Goal: Information Seeking & Learning: Learn about a topic

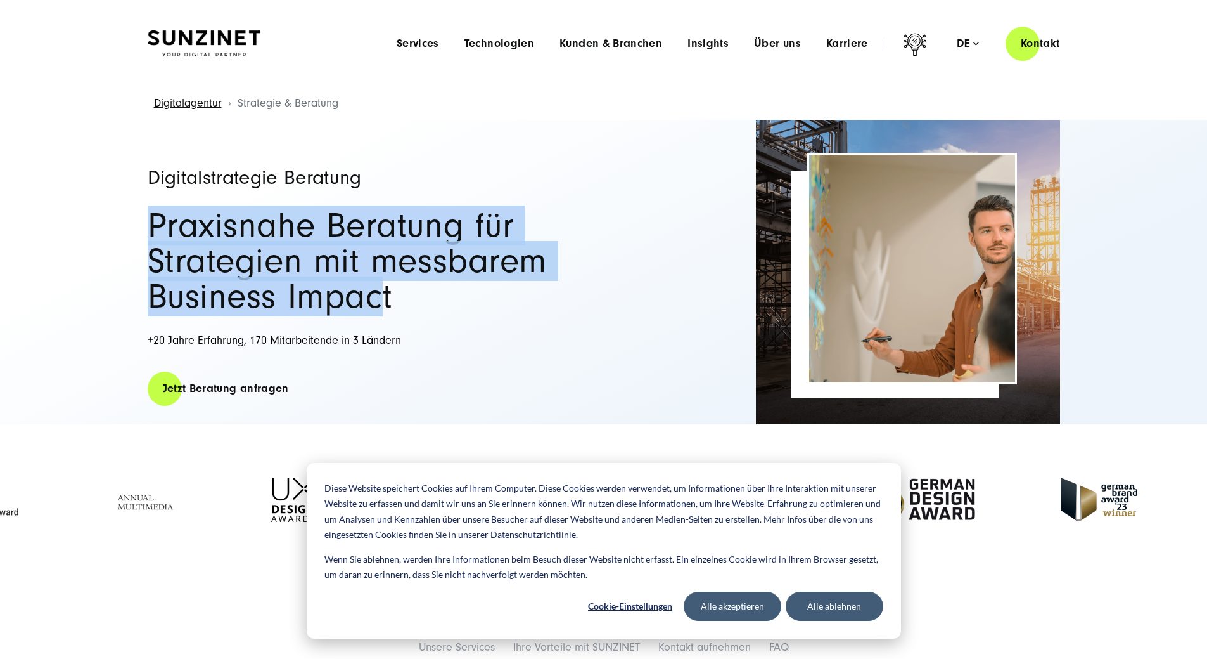
drag, startPoint x: 125, startPoint y: 226, endPoint x: 333, endPoint y: 312, distance: 225.6
click at [329, 311] on div "Digitalstrategie Beratung Praxisnahe Beratung für Strategien mit messbarem Busi…" at bounding box center [603, 272] width 1207 height 304
click at [333, 312] on h2 "Praxisnahe Beratung für Strategien mit messbarem Business Impact" at bounding box center [370, 261] width 444 height 106
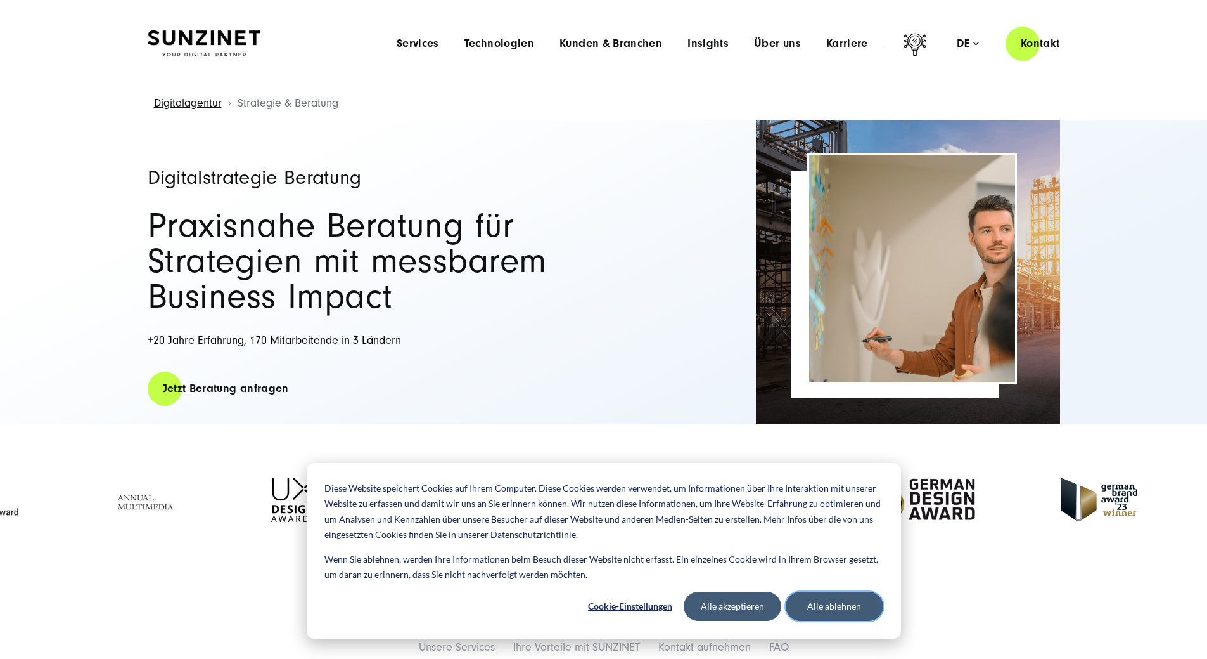
click at [816, 603] on button "Alle ablehnen" at bounding box center [835, 605] width 98 height 29
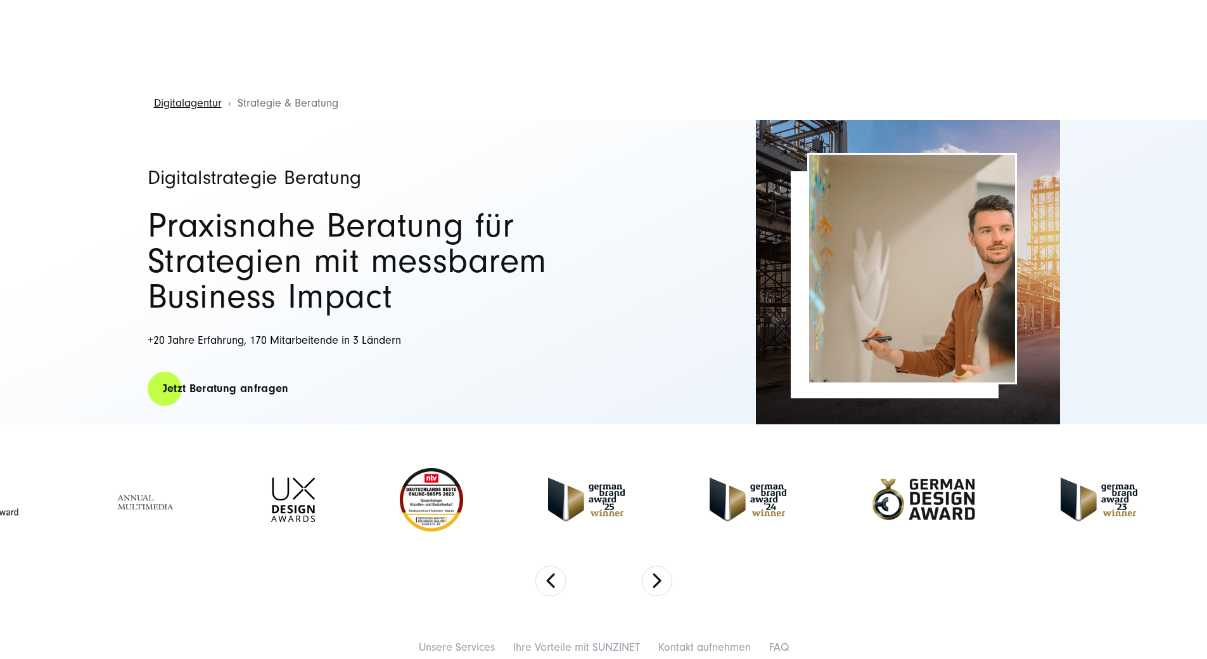
scroll to position [127, 0]
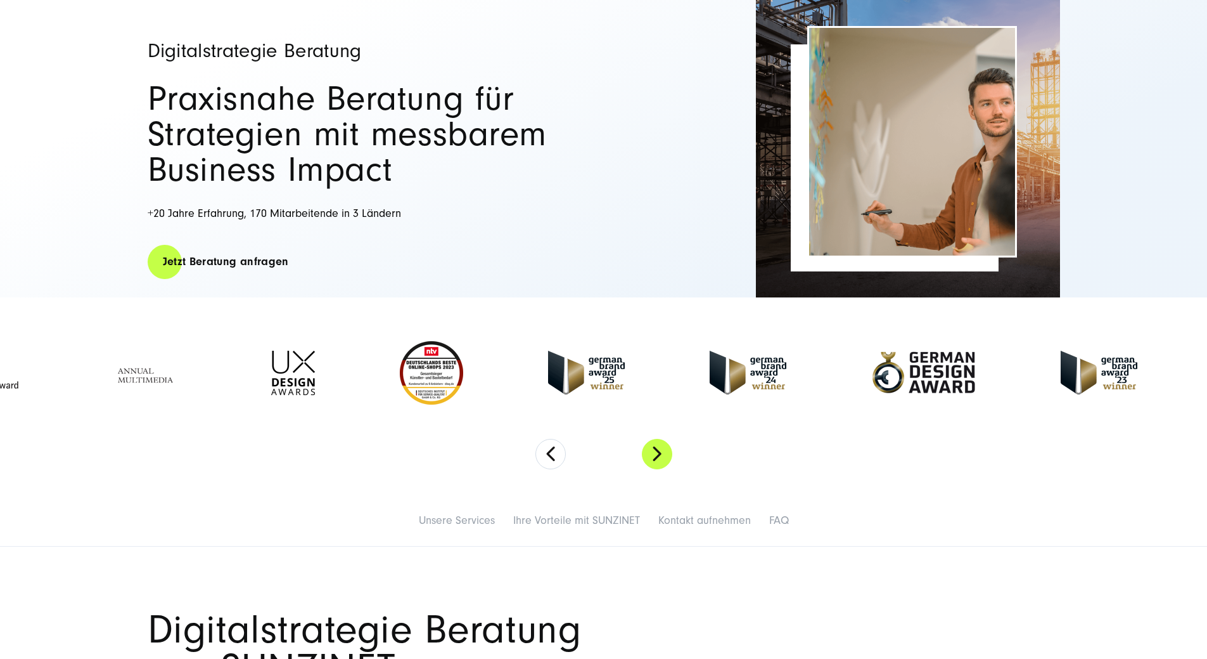
click at [670, 456] on button "Next" at bounding box center [657, 454] width 30 height 30
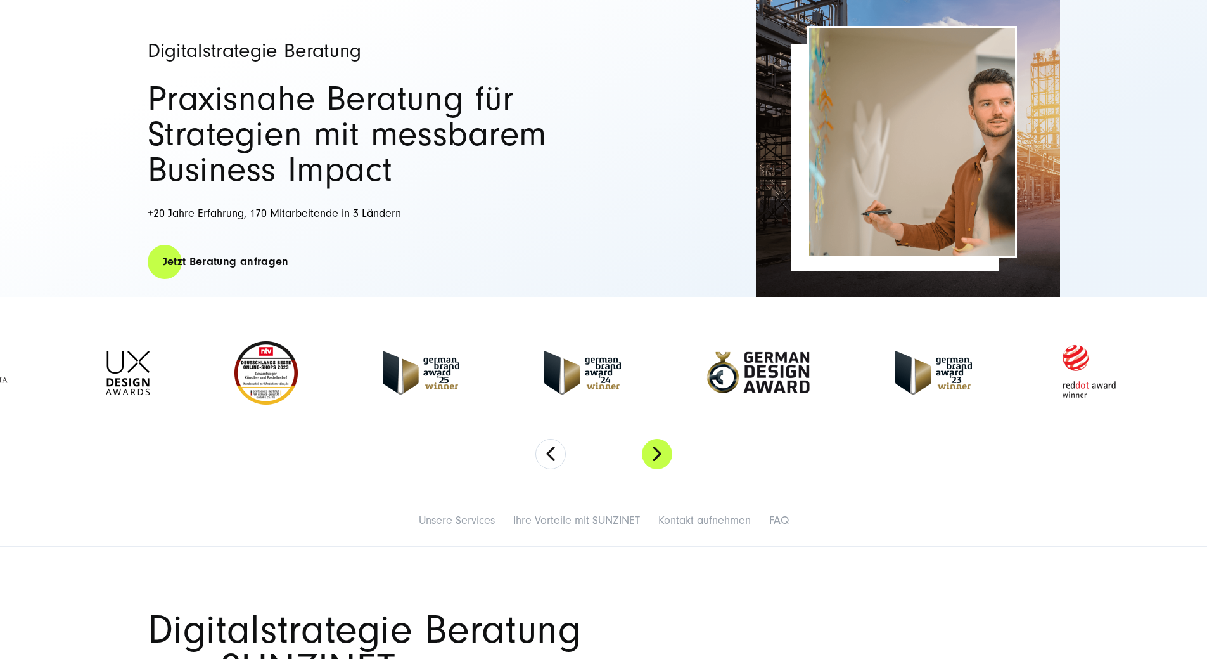
click at [670, 456] on button "Next" at bounding box center [657, 454] width 30 height 30
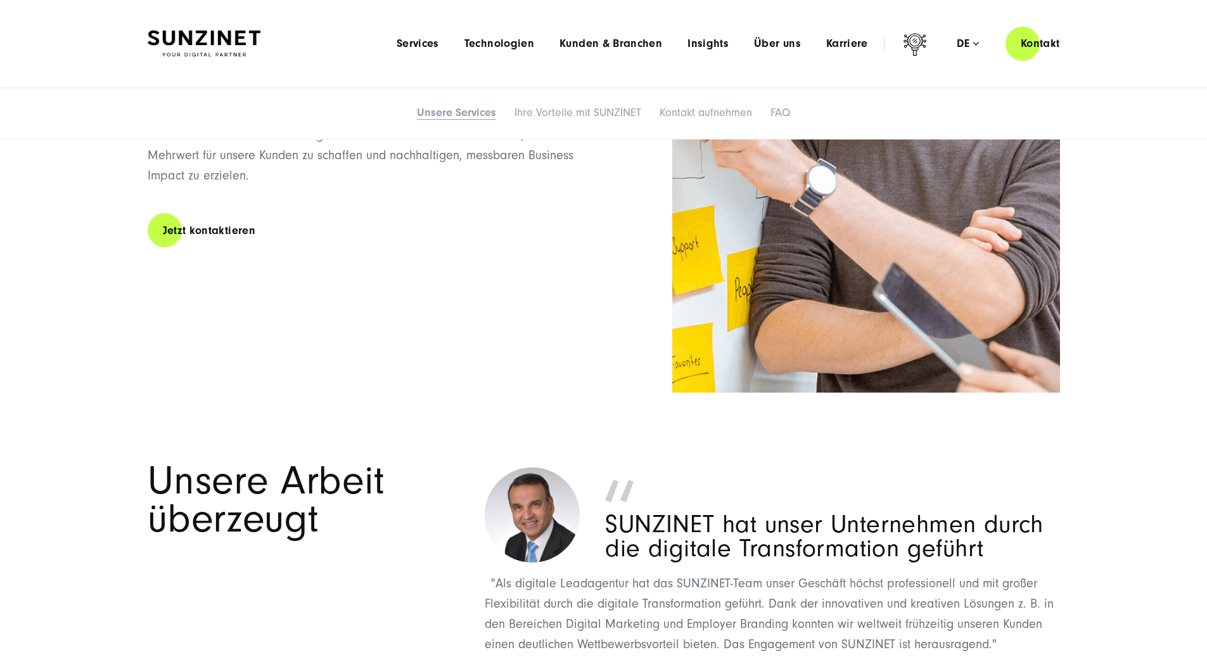
scroll to position [2282, 0]
drag, startPoint x: 889, startPoint y: 304, endPoint x: 425, endPoint y: 305, distance: 464.6
drag, startPoint x: 458, startPoint y: 286, endPoint x: 160, endPoint y: 285, distance: 297.9
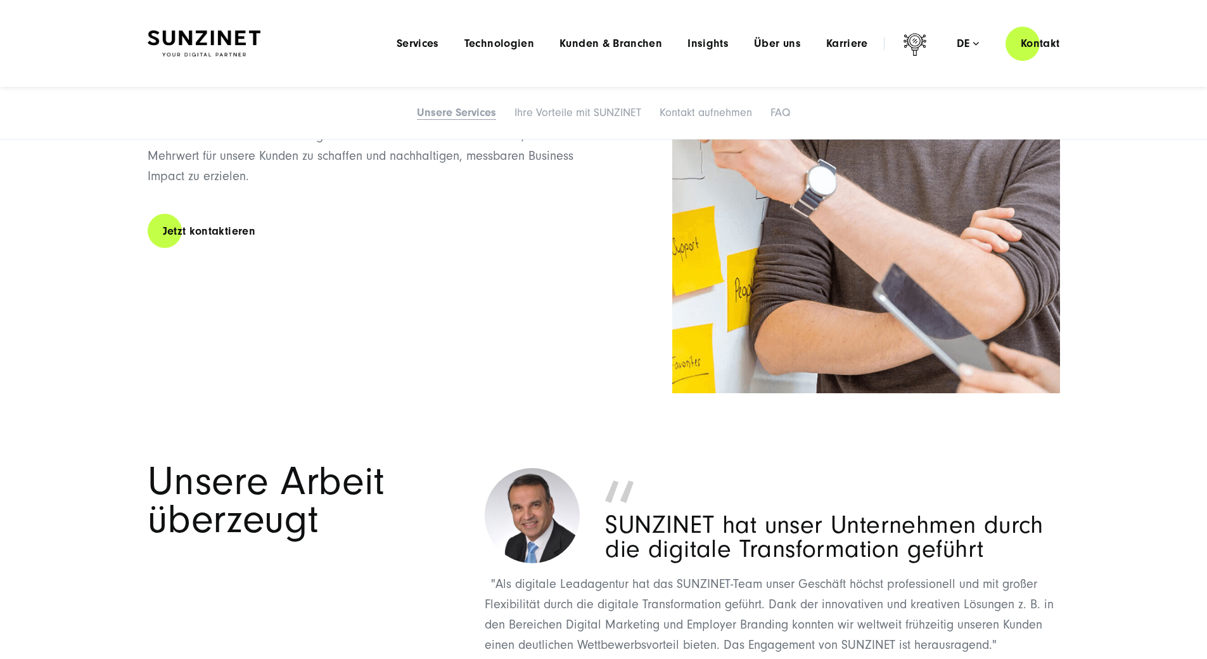
drag, startPoint x: 164, startPoint y: 307, endPoint x: 948, endPoint y: 318, distance: 784.1
drag, startPoint x: 605, startPoint y: 290, endPoint x: -190, endPoint y: 312, distance: 795.7
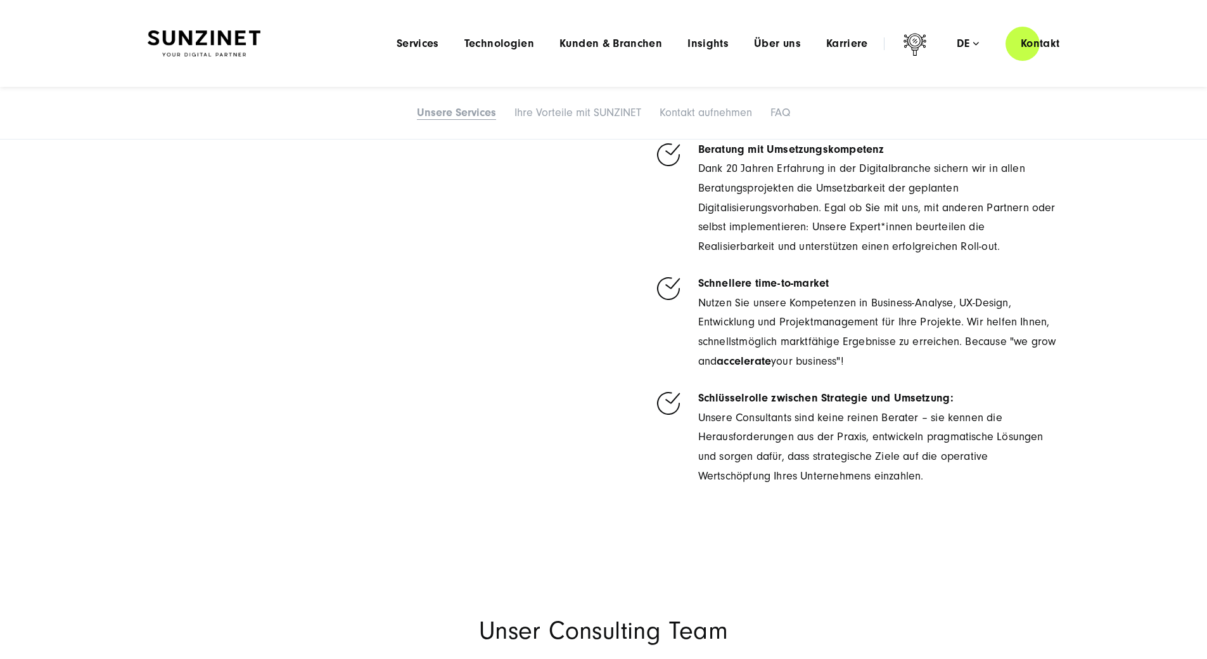
scroll to position [3549, 0]
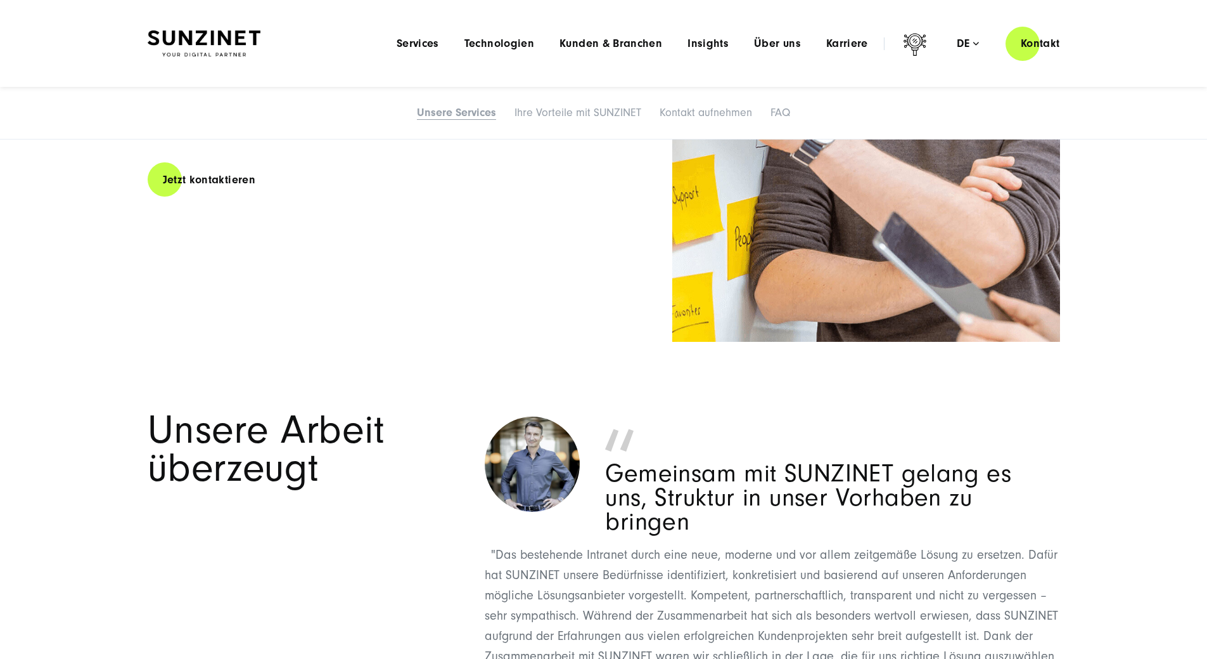
scroll to position [2155, 0]
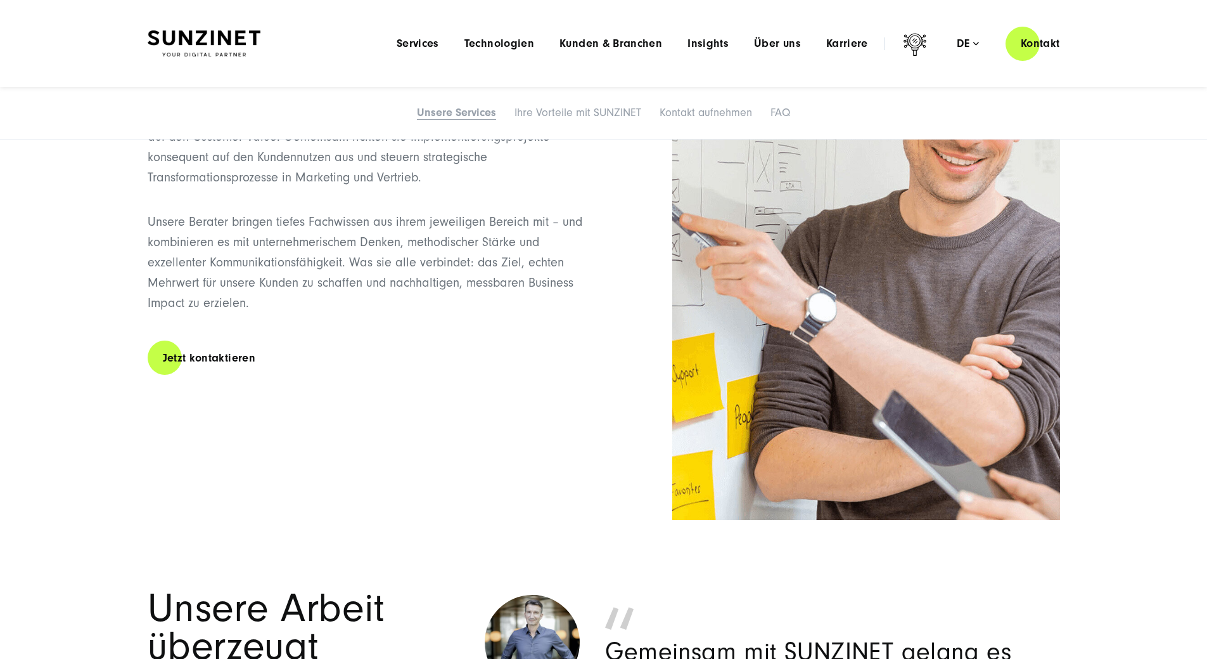
drag, startPoint x: 476, startPoint y: 405, endPoint x: 1, endPoint y: 377, distance: 475.5
drag, startPoint x: 549, startPoint y: 430, endPoint x: 22, endPoint y: 392, distance: 529.3
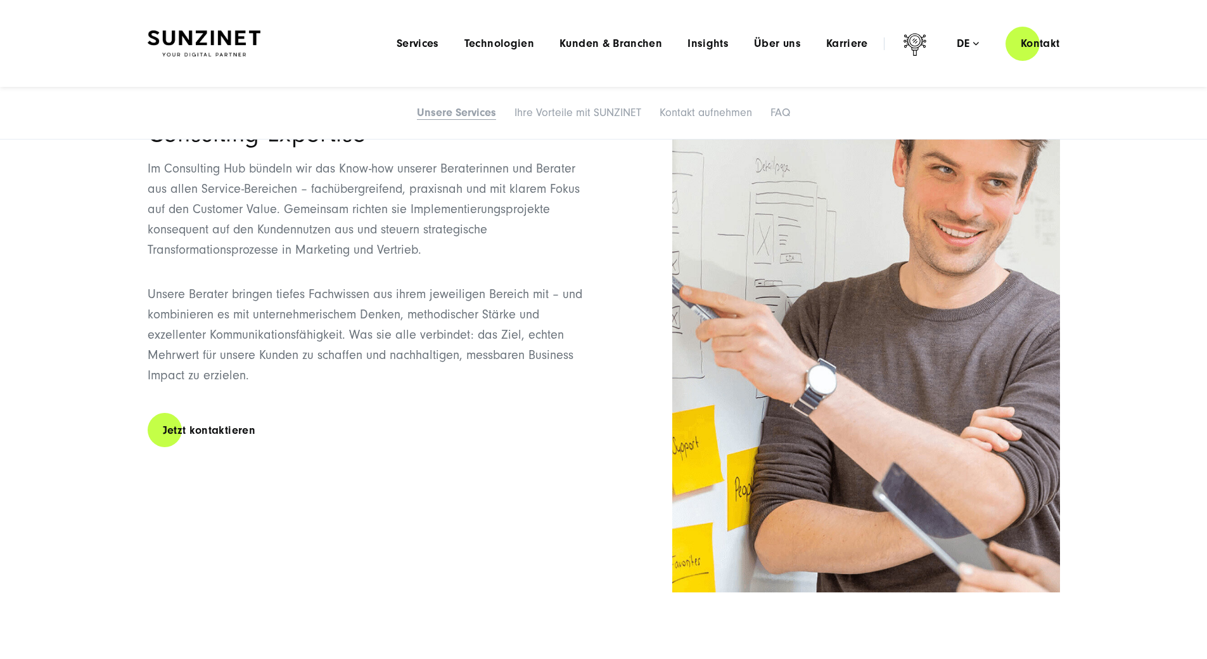
scroll to position [1648, 0]
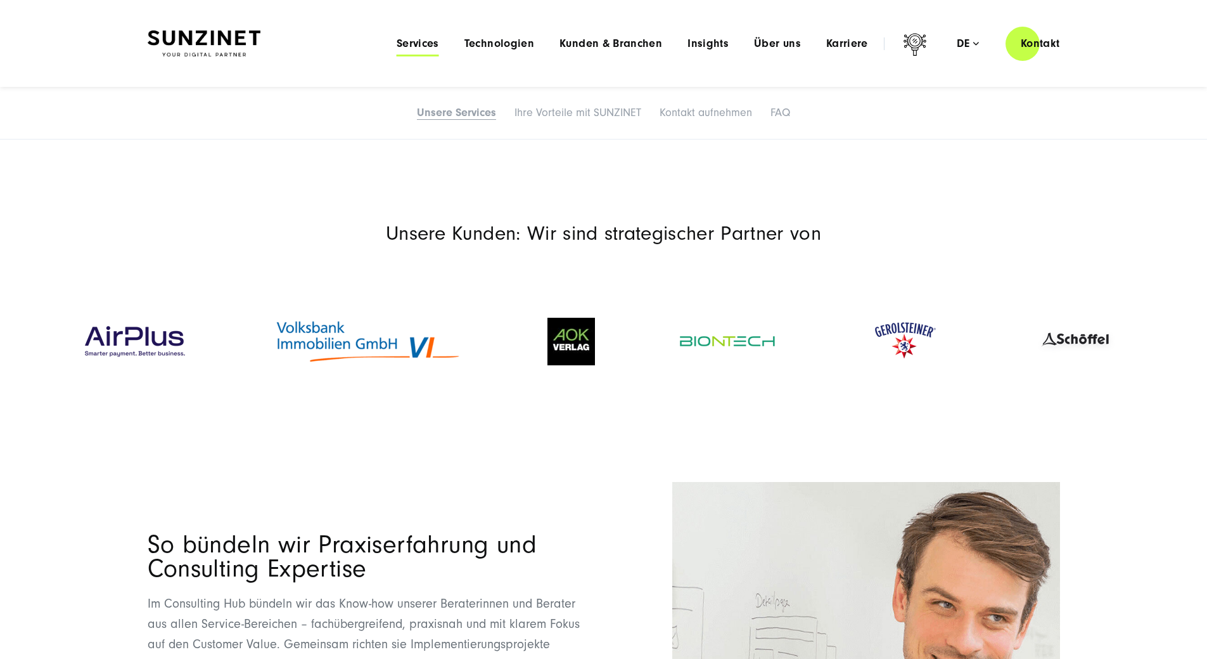
click at [397, 41] on span "Services" at bounding box center [418, 43] width 42 height 13
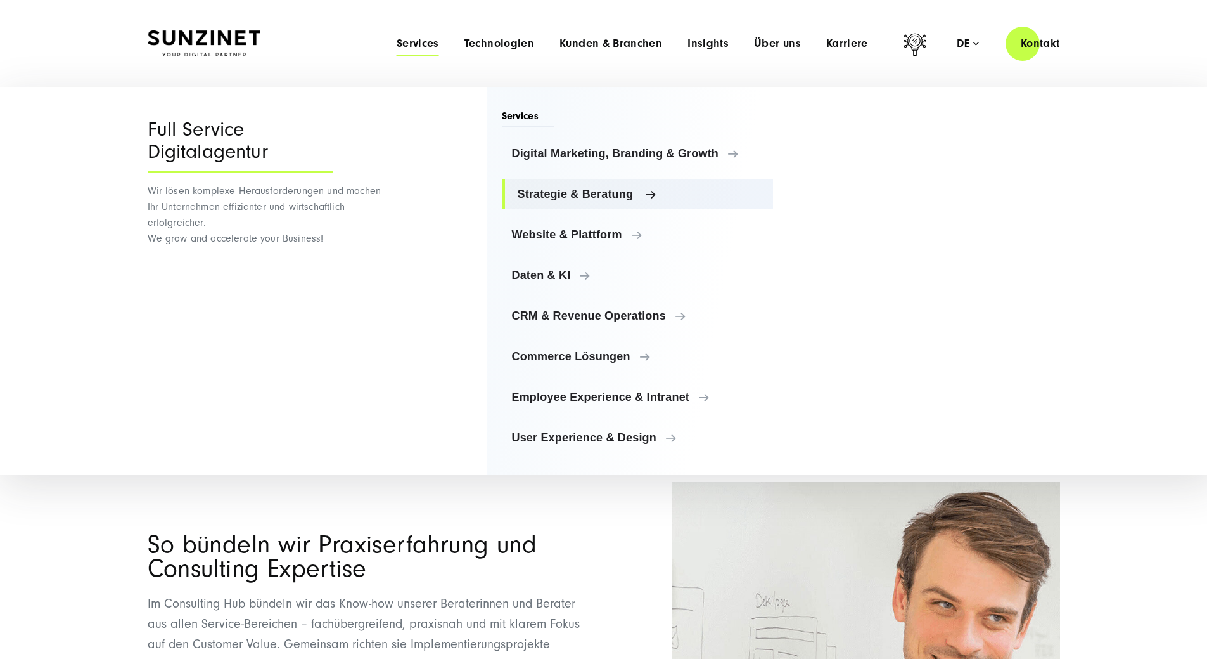
click at [629, 192] on span "Strategie & Beratung" at bounding box center [641, 194] width 246 height 13
click at [638, 157] on span "Digital Marketing, Branding & Growth" at bounding box center [641, 153] width 246 height 13
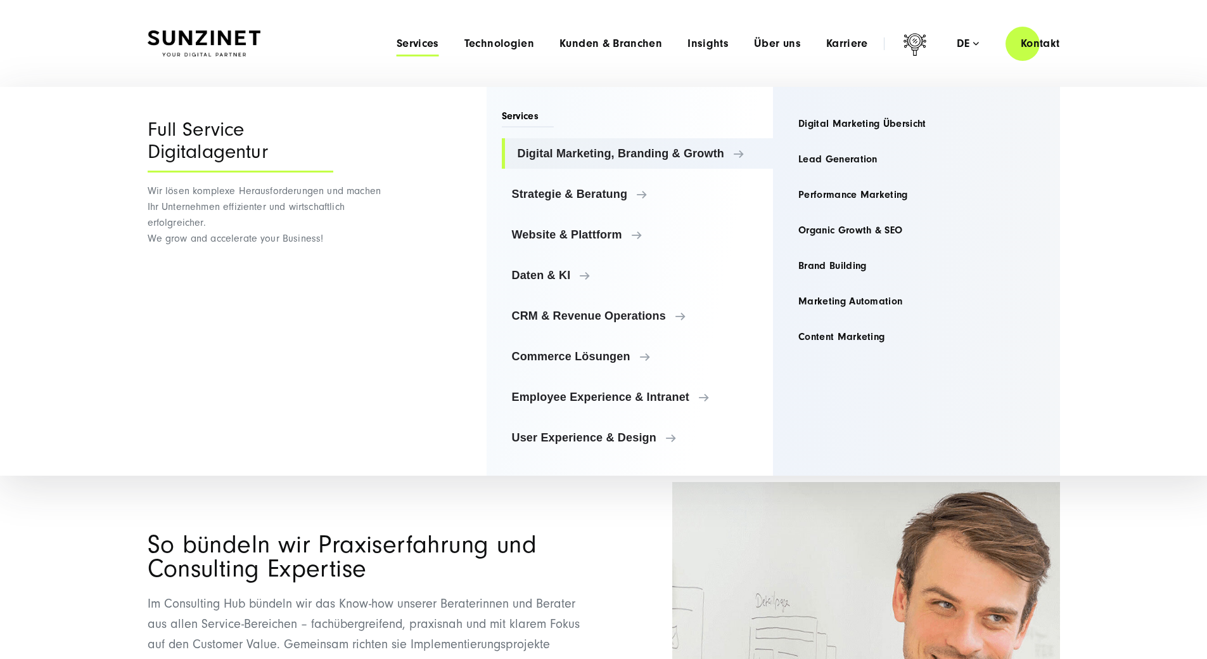
click at [438, 35] on div "Menu Services Menu Full Service Digitalagentur Wir lösen komplexe Herausforderu…" at bounding box center [729, 43] width 691 height 36
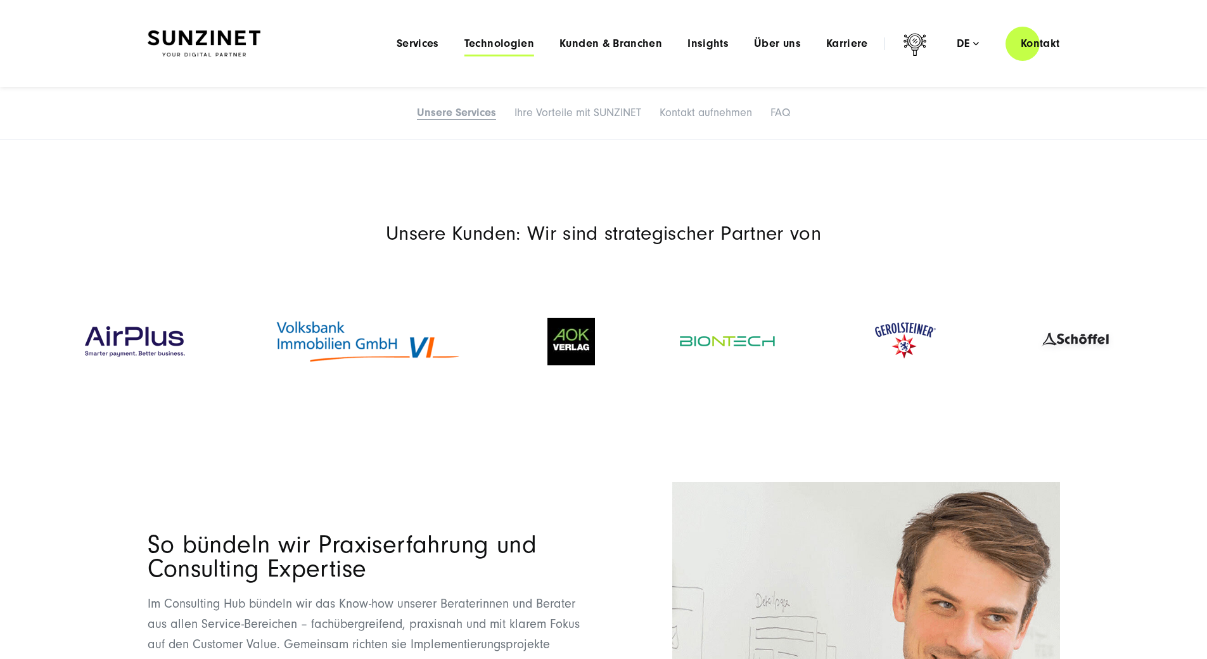
click at [465, 48] on span "Technologien" at bounding box center [500, 43] width 70 height 13
click at [577, 53] on div "Menu Services Menu Full Service Digitalagentur Wir lösen komplexe Herausforderu…" at bounding box center [729, 43] width 691 height 36
click at [584, 45] on span "Kunden & Branchen" at bounding box center [611, 43] width 103 height 13
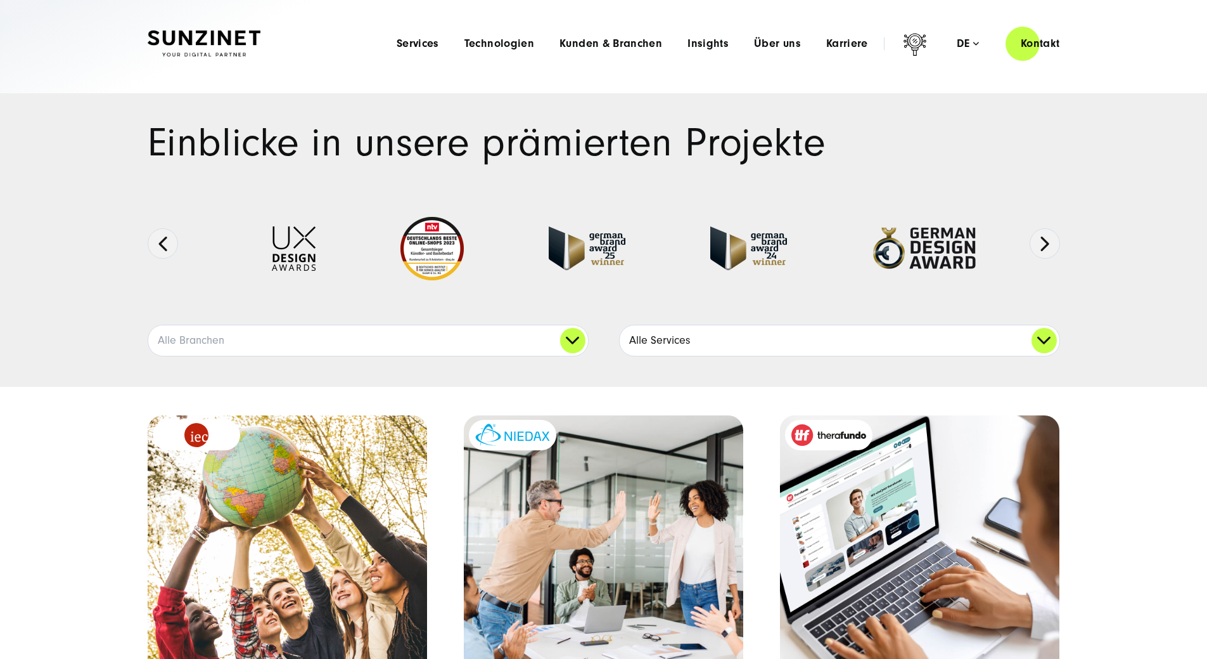
click at [653, 356] on link "Alle Services" at bounding box center [840, 340] width 440 height 30
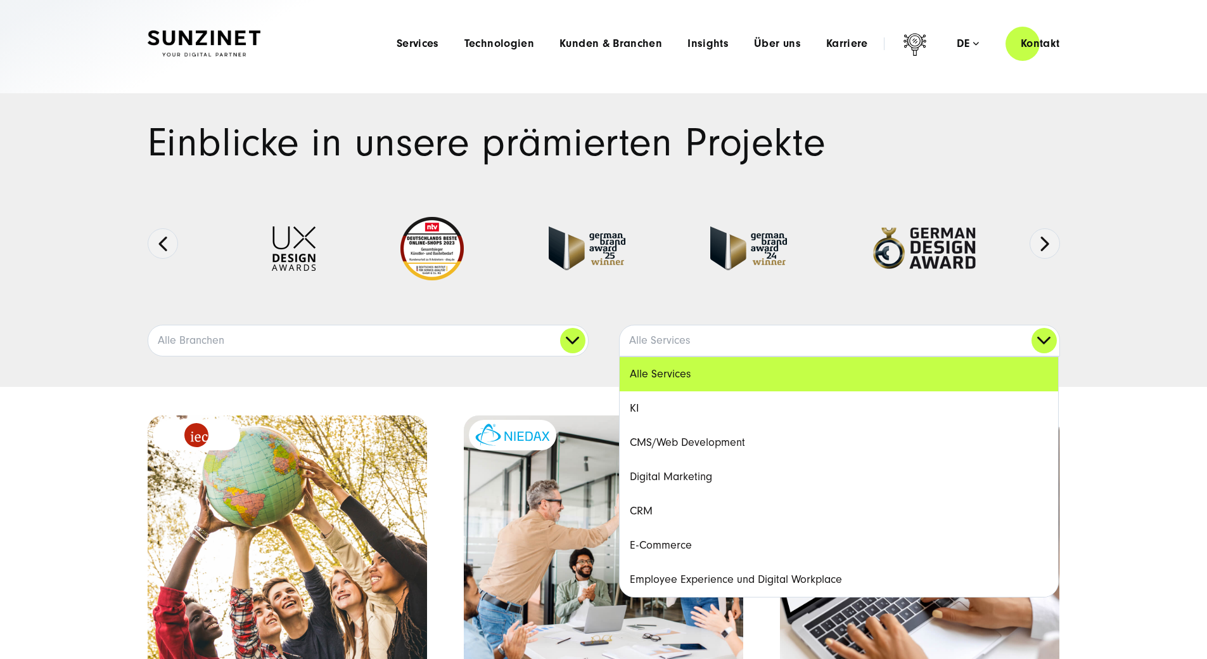
click at [697, 528] on link "CRM" at bounding box center [839, 511] width 439 height 34
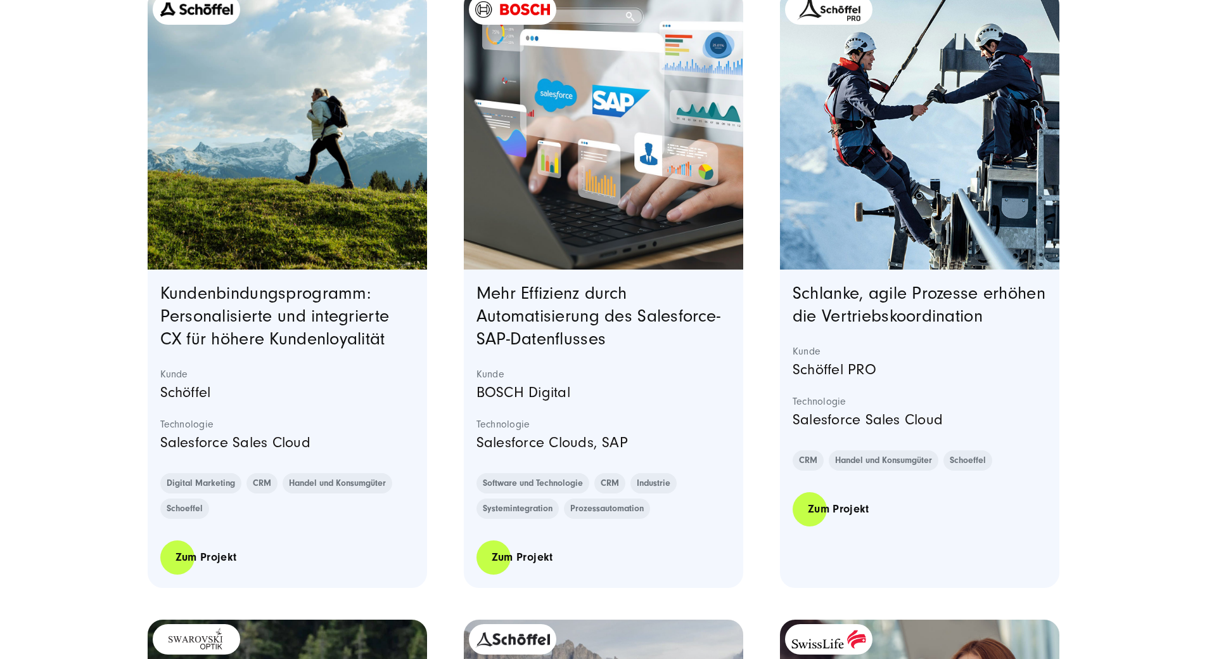
scroll to position [444, 0]
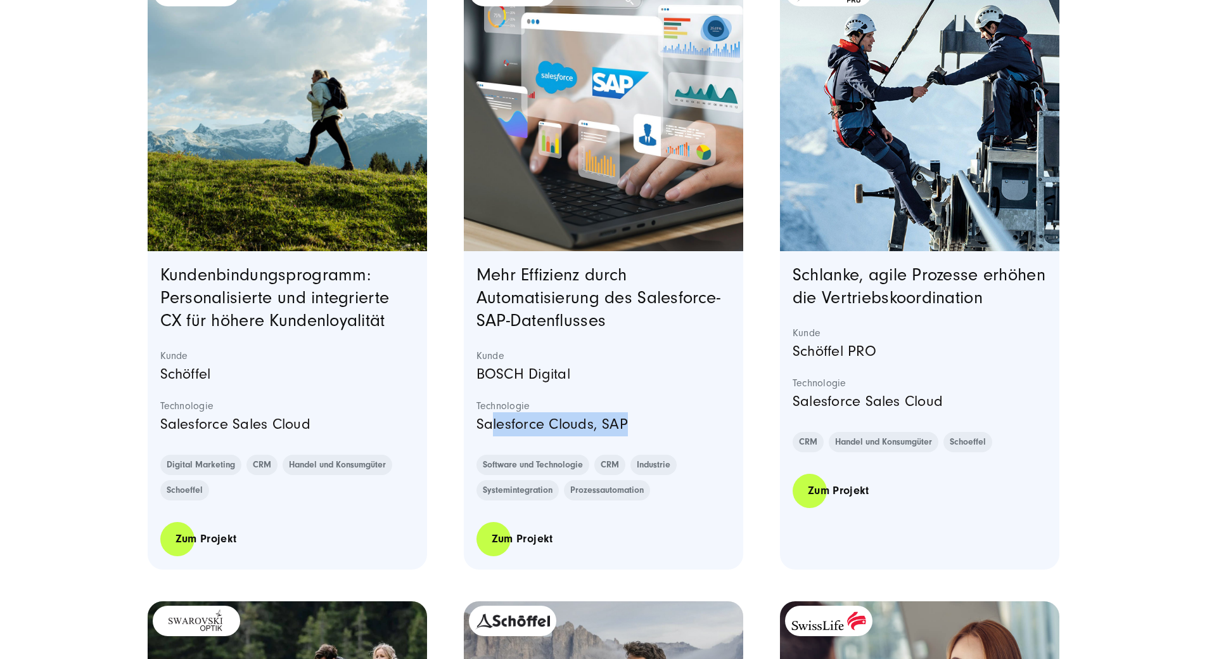
drag, startPoint x: 634, startPoint y: 463, endPoint x: 494, endPoint y: 457, distance: 139.6
click at [494, 436] on p "Salesforce Clouds, SAP" at bounding box center [604, 424] width 255 height 24
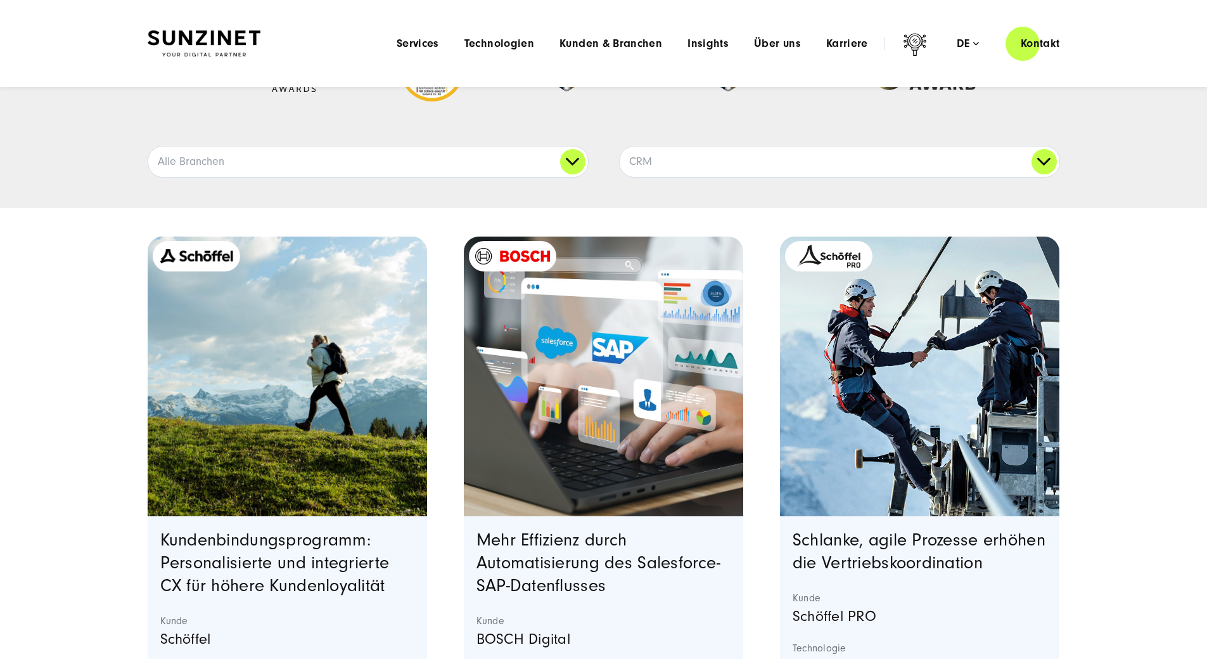
scroll to position [127, 0]
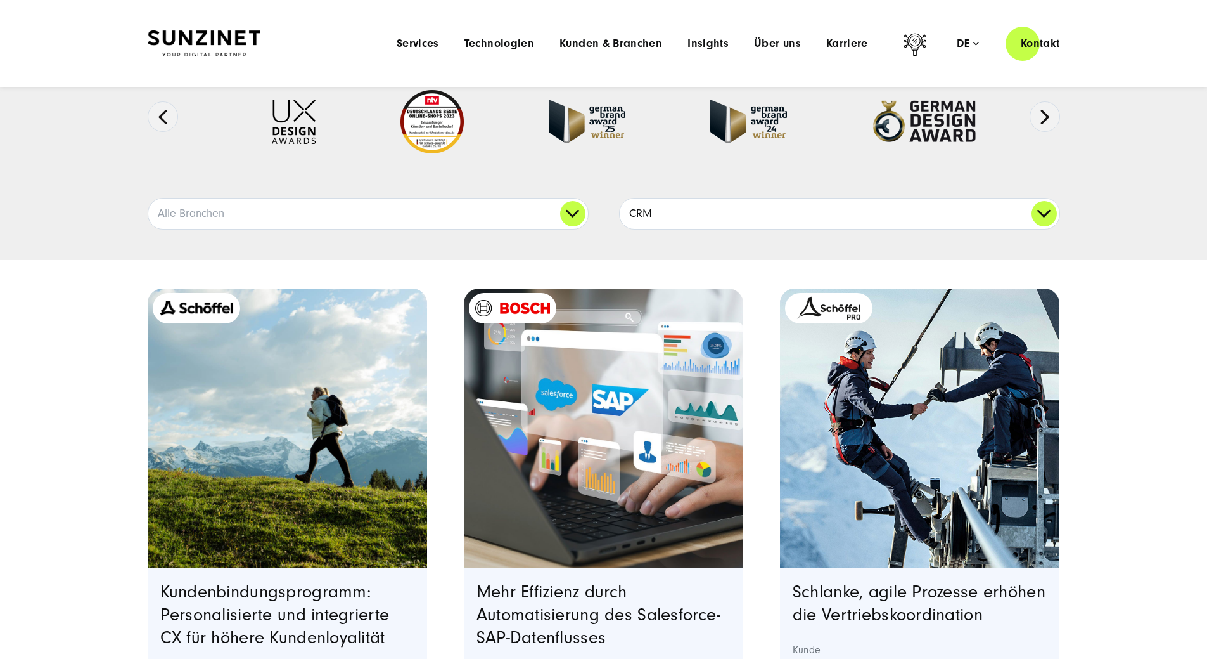
click at [716, 229] on link "CRM" at bounding box center [840, 213] width 440 height 30
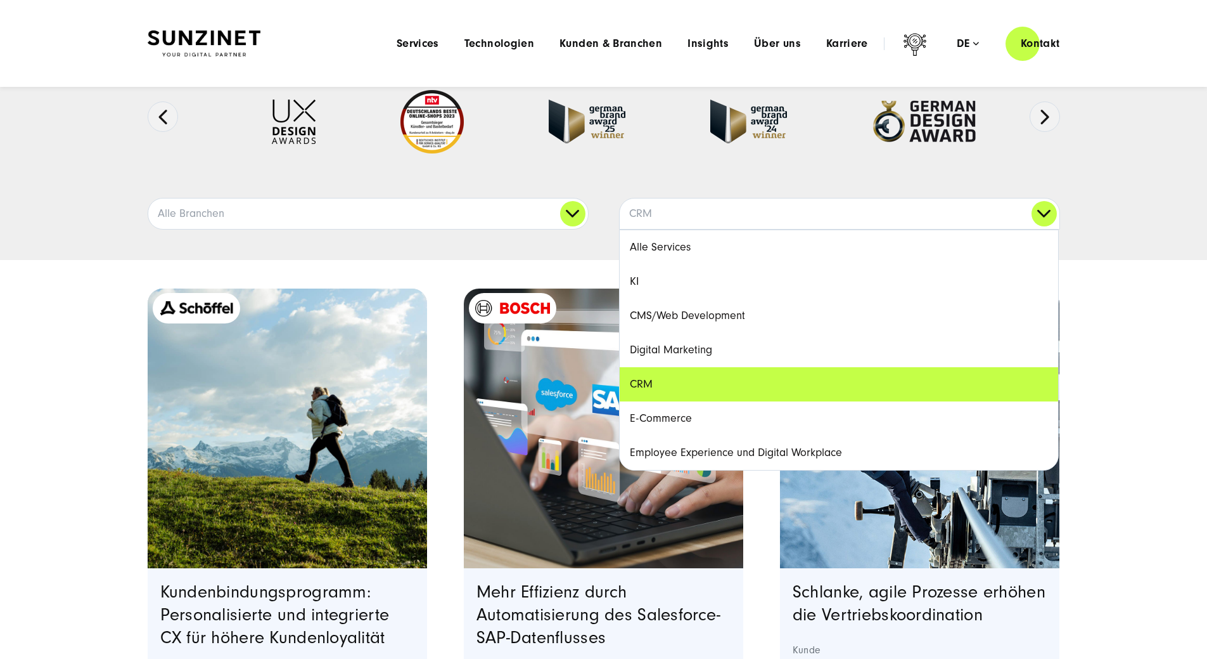
click at [691, 435] on link "E-Commerce" at bounding box center [839, 418] width 439 height 34
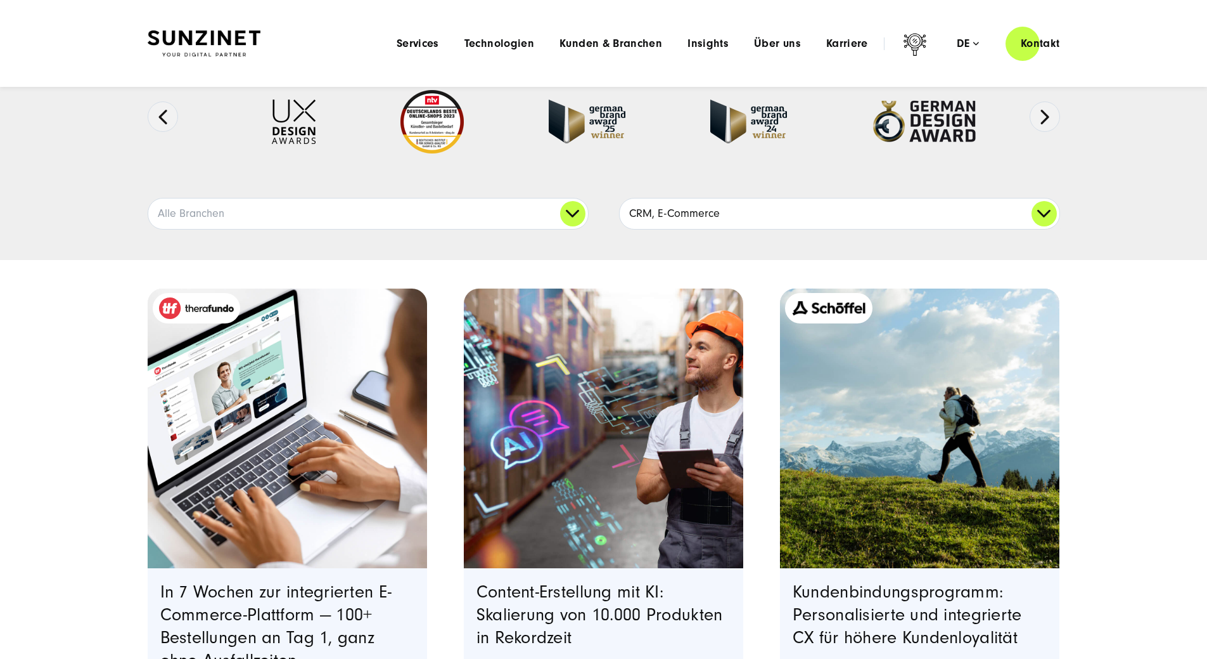
click at [716, 229] on link "CRM, E-Commerce" at bounding box center [840, 213] width 440 height 30
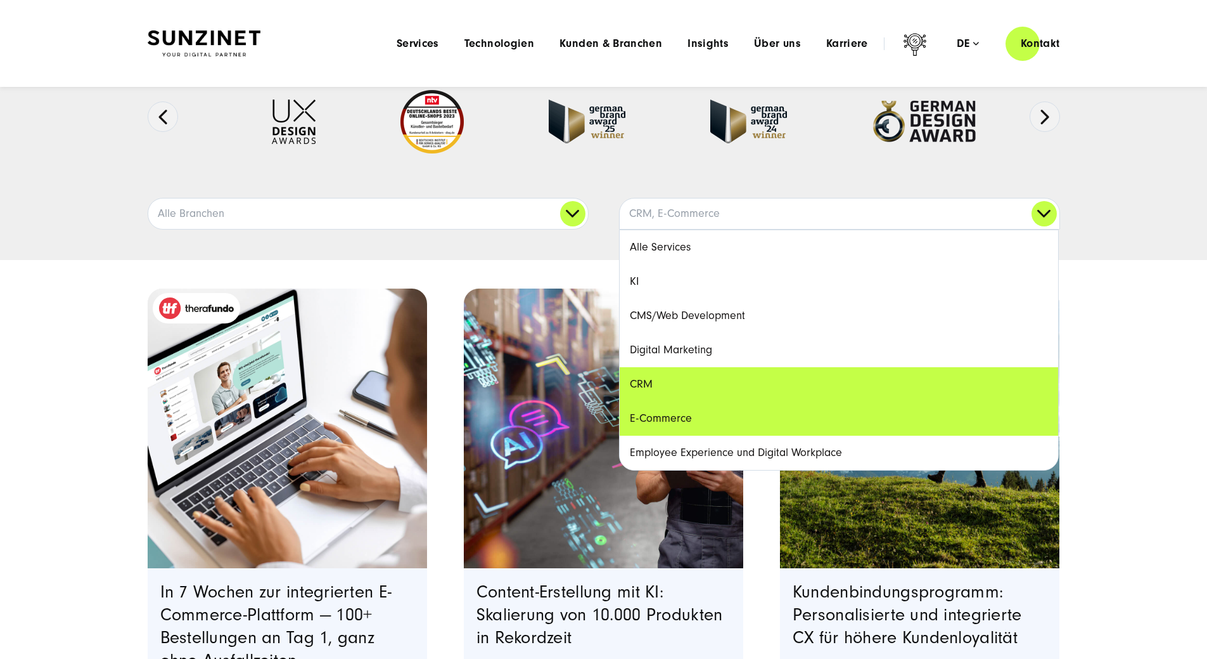
click at [686, 264] on link "Alle Services" at bounding box center [839, 247] width 439 height 34
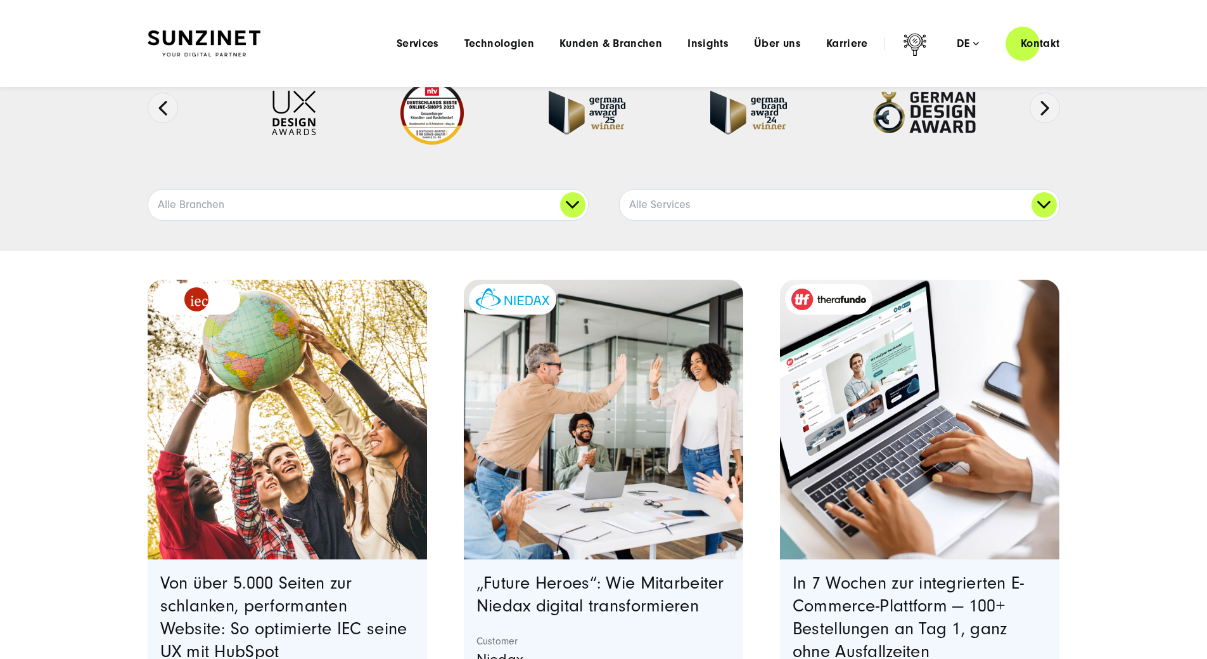
scroll to position [0, 0]
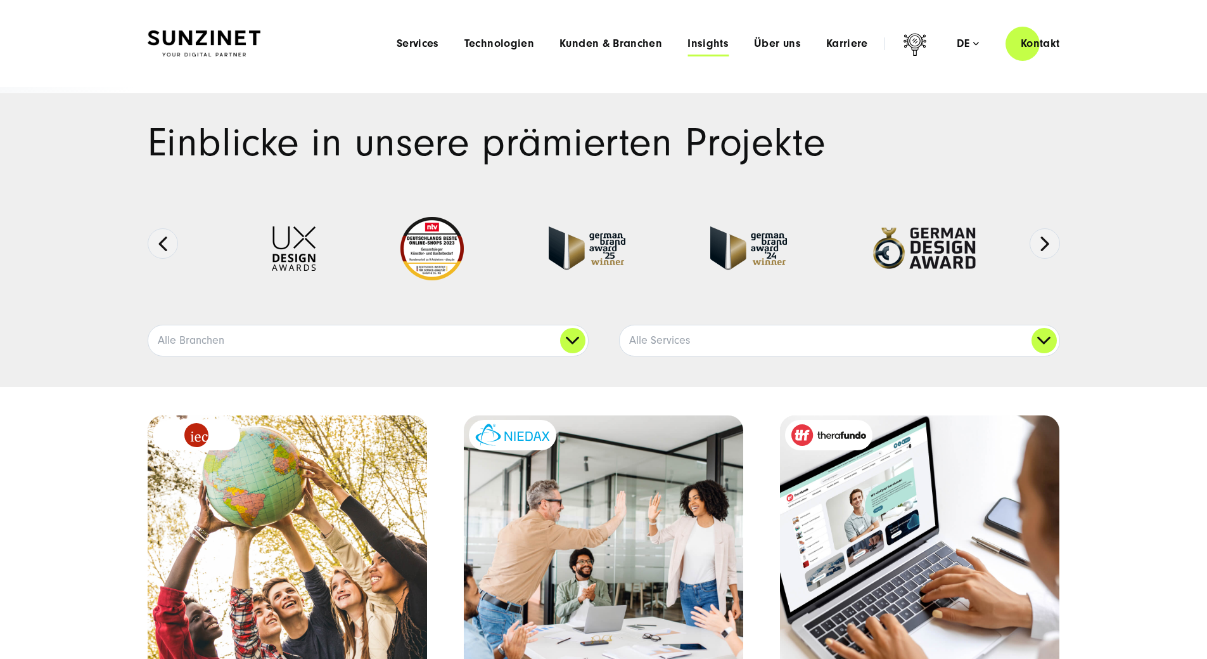
click at [688, 42] on span "Insights" at bounding box center [708, 43] width 41 height 13
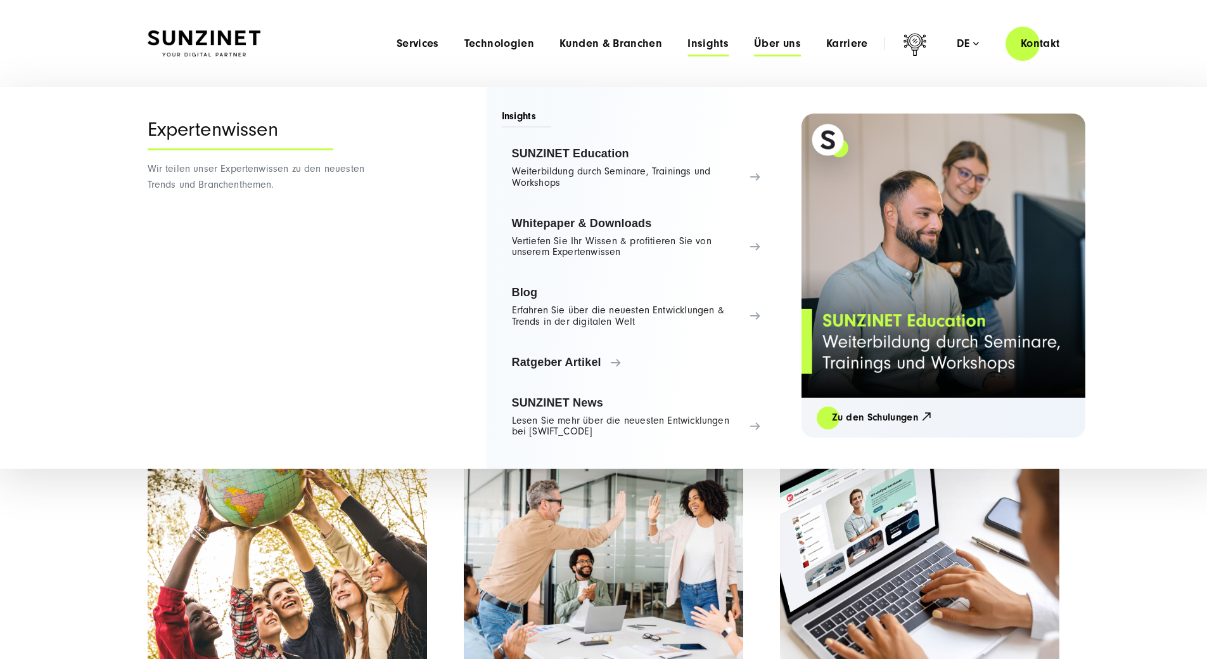
click at [762, 49] on span "Über uns" at bounding box center [777, 43] width 47 height 13
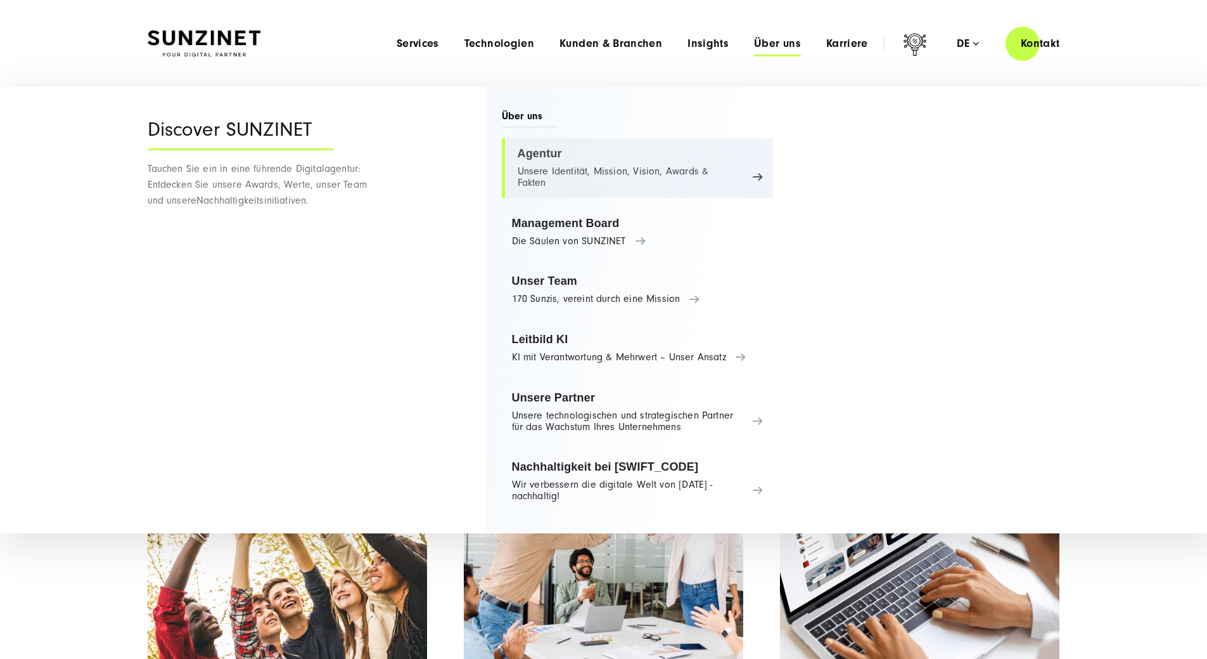
click at [629, 175] on link "Agentur Unsere Identität, Mission, Vision, Awards & Fakten" at bounding box center [638, 168] width 272 height 60
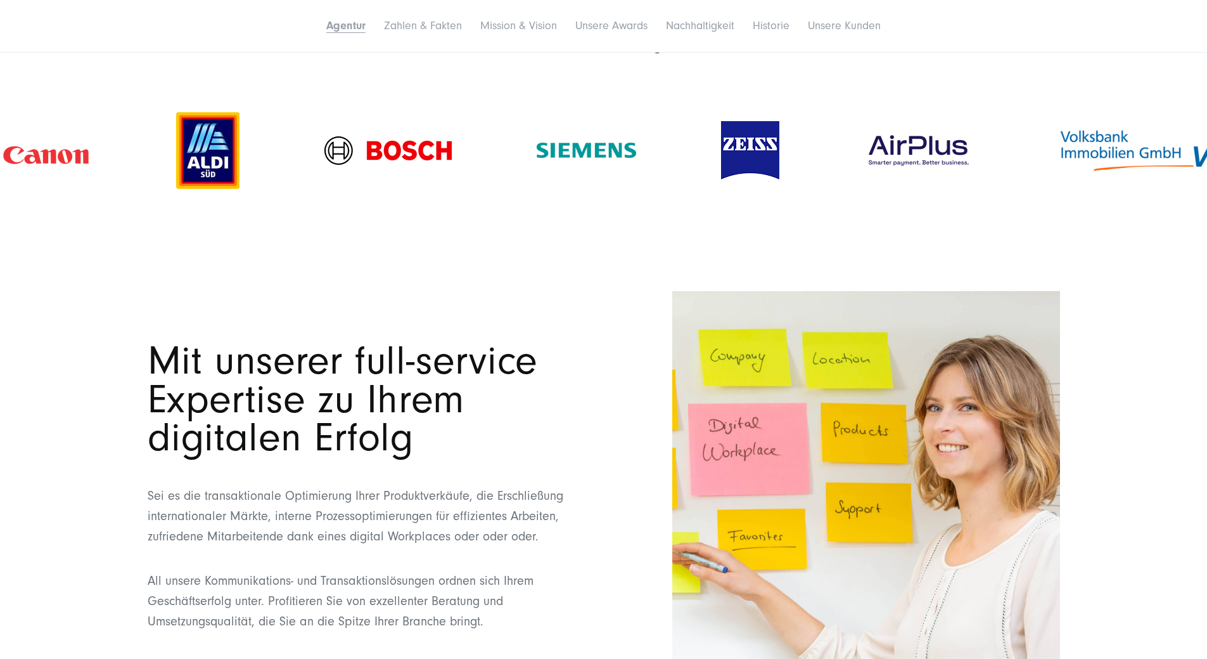
scroll to position [1077, 0]
